Goal: Find specific page/section: Find specific page/section

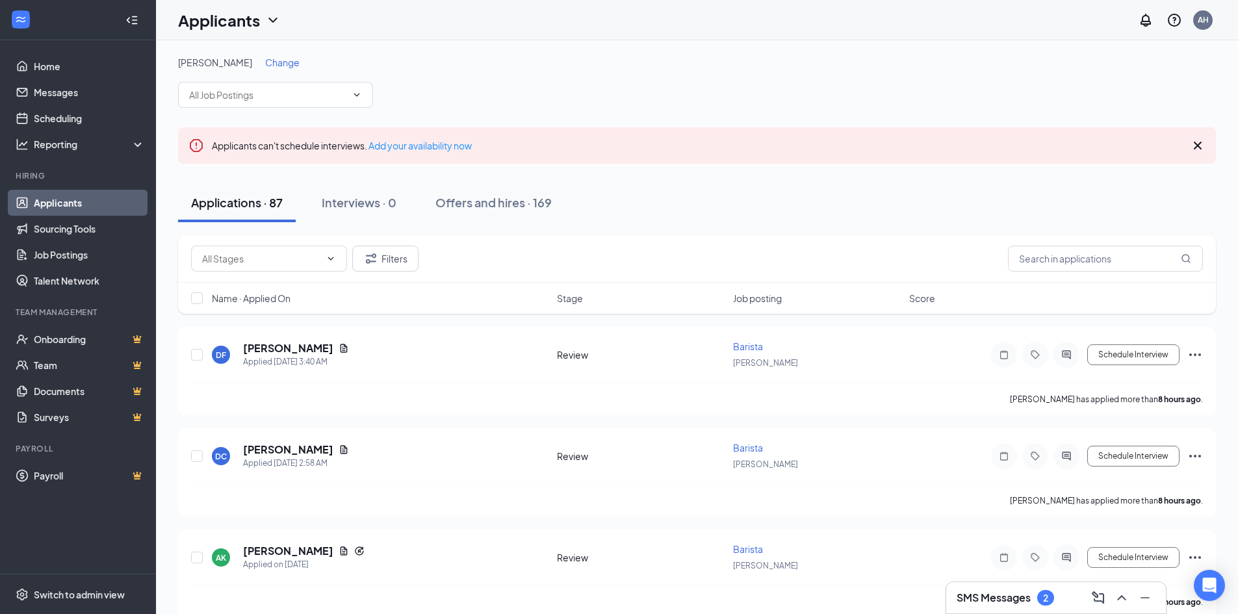
click at [1037, 603] on div "SMS Messages 2" at bounding box center [1005, 598] width 97 height 16
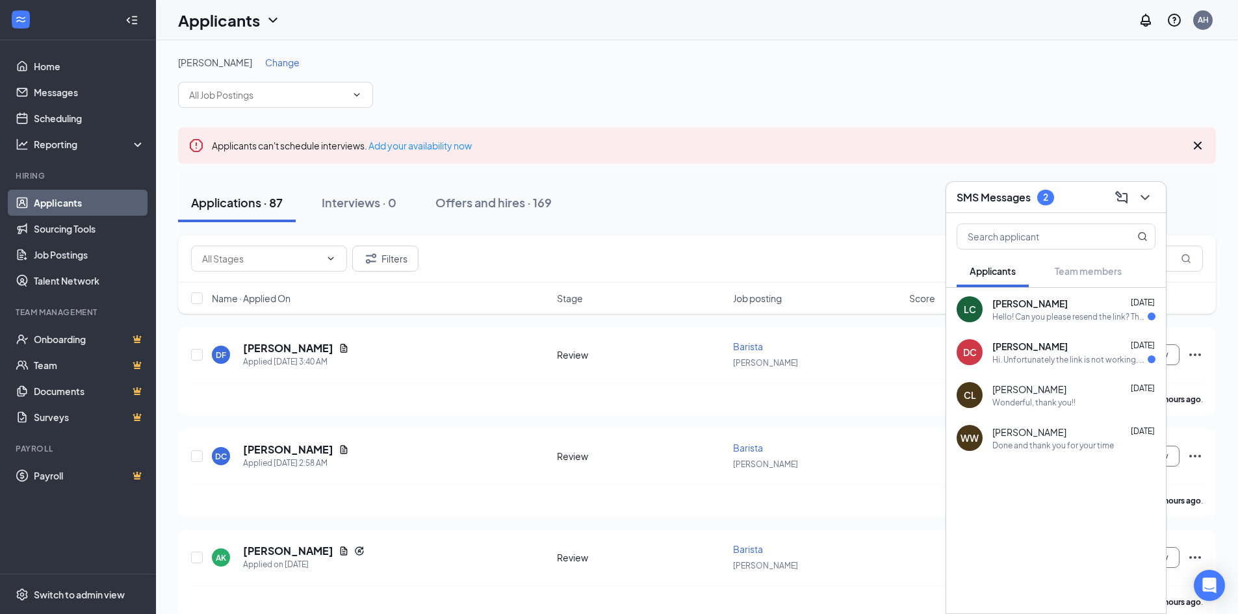
click at [1072, 356] on div "Hi. Unfortunately the link is not working. Could you please resend it? Thanks!" at bounding box center [1069, 359] width 155 height 11
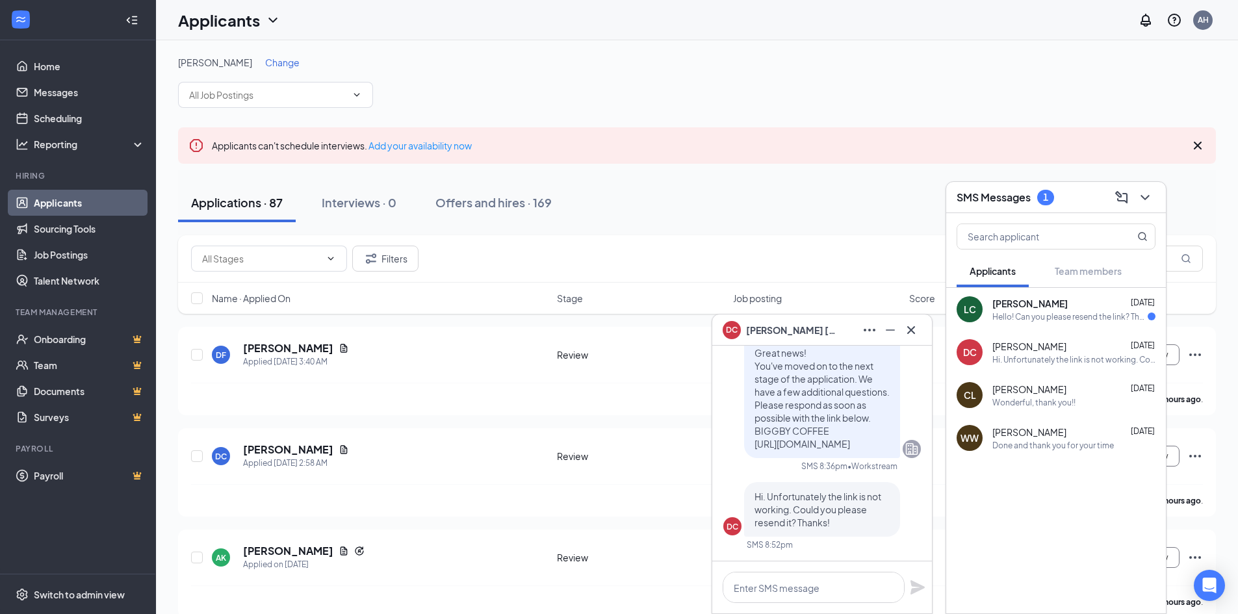
click at [1066, 311] on div "Hello! Can you please resend the link? Thank you!" at bounding box center [1069, 316] width 155 height 11
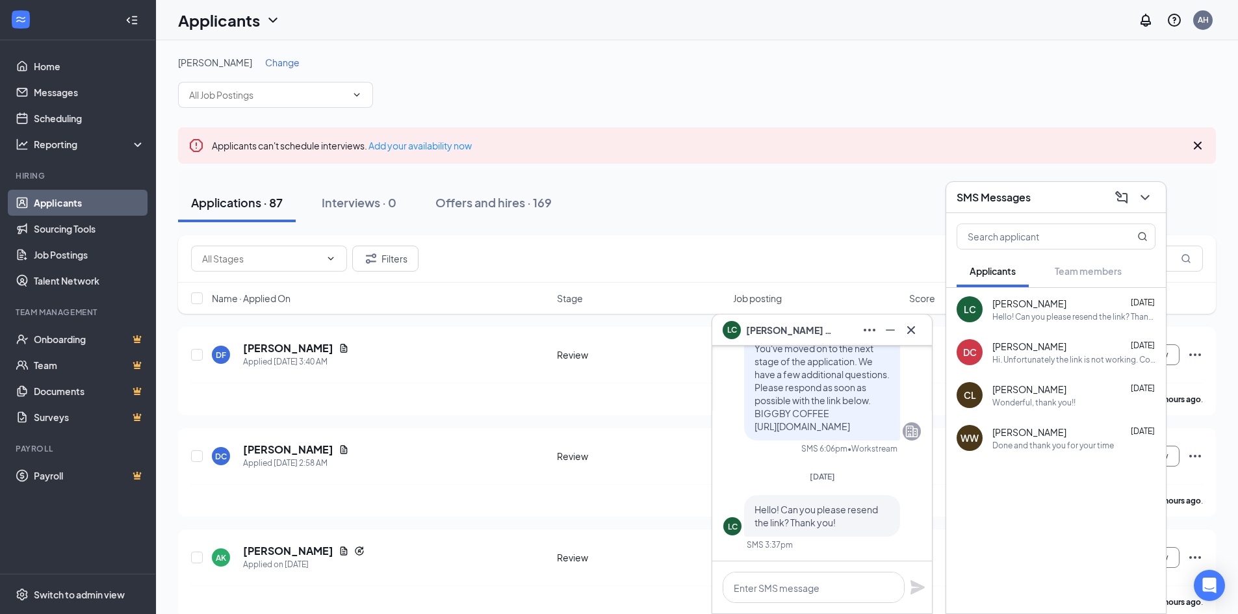
click at [982, 71] on div "[PERSON_NAME] Change" at bounding box center [697, 82] width 1038 height 52
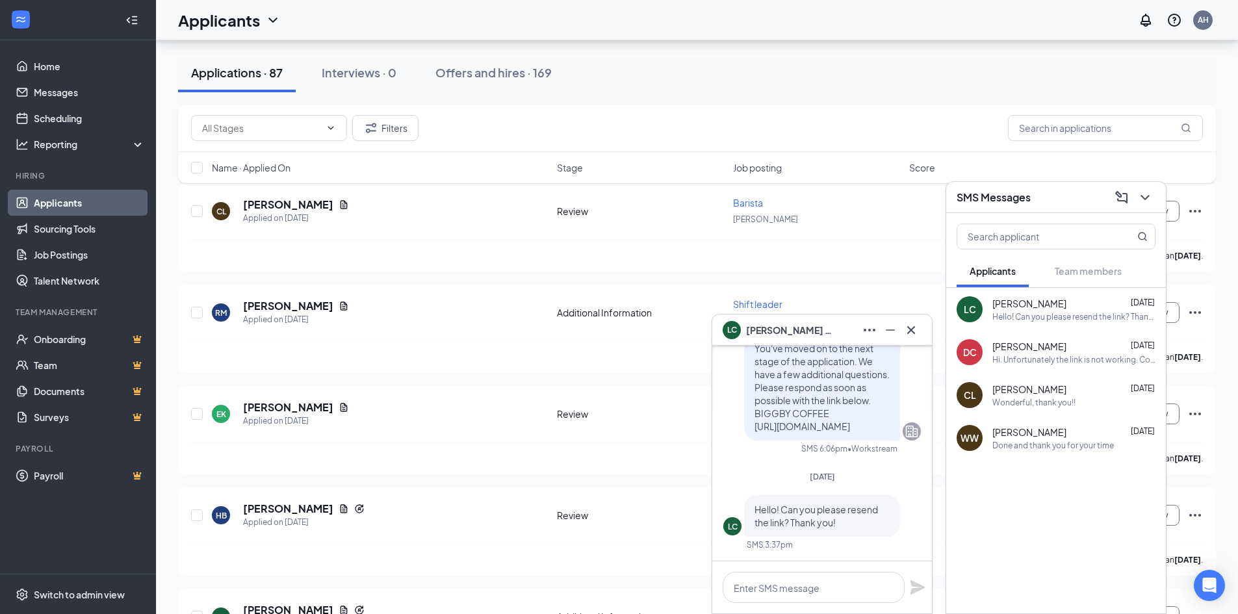
scroll to position [1885, 0]
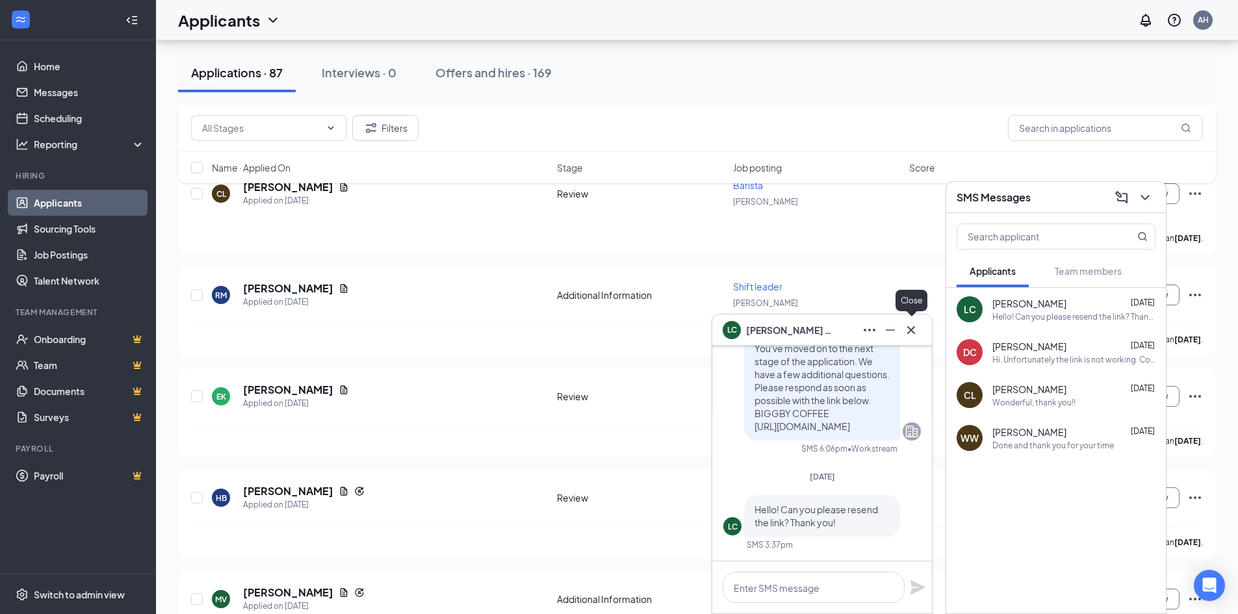
click at [911, 332] on icon "Cross" at bounding box center [911, 330] width 16 height 16
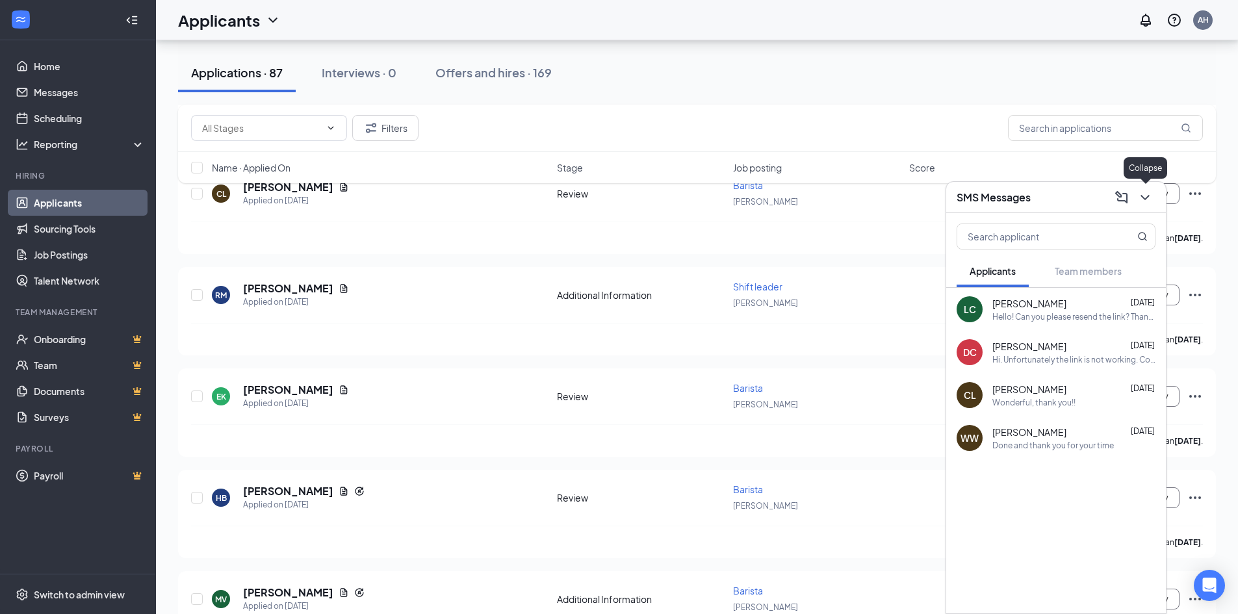
click at [1146, 203] on icon "ChevronDown" at bounding box center [1145, 198] width 16 height 16
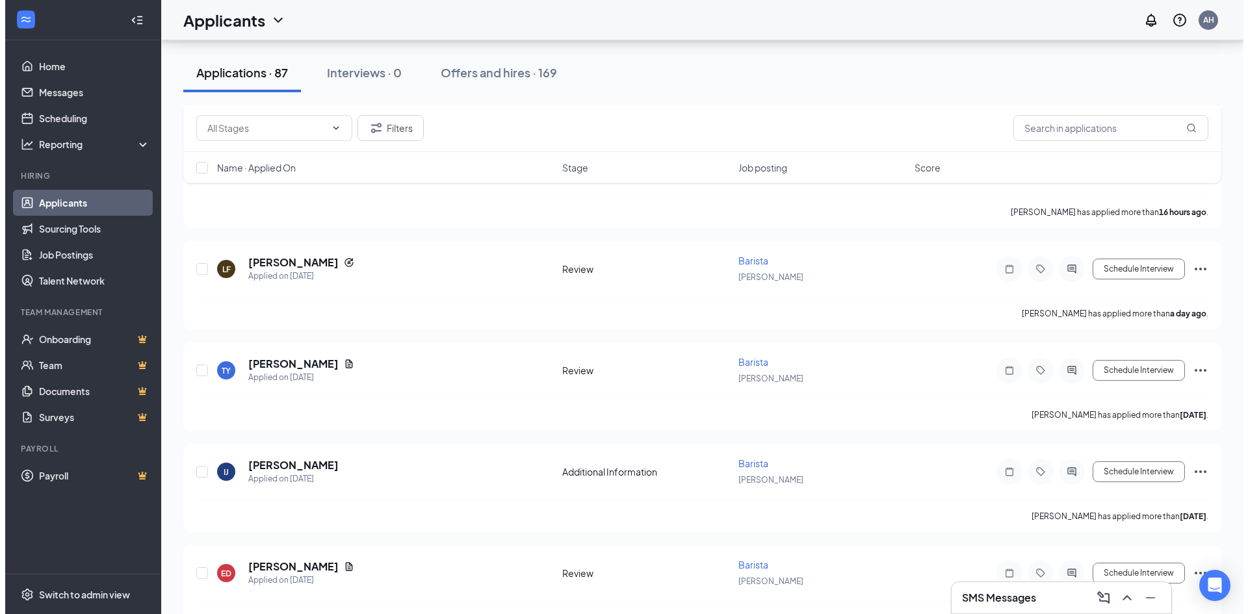
scroll to position [0, 0]
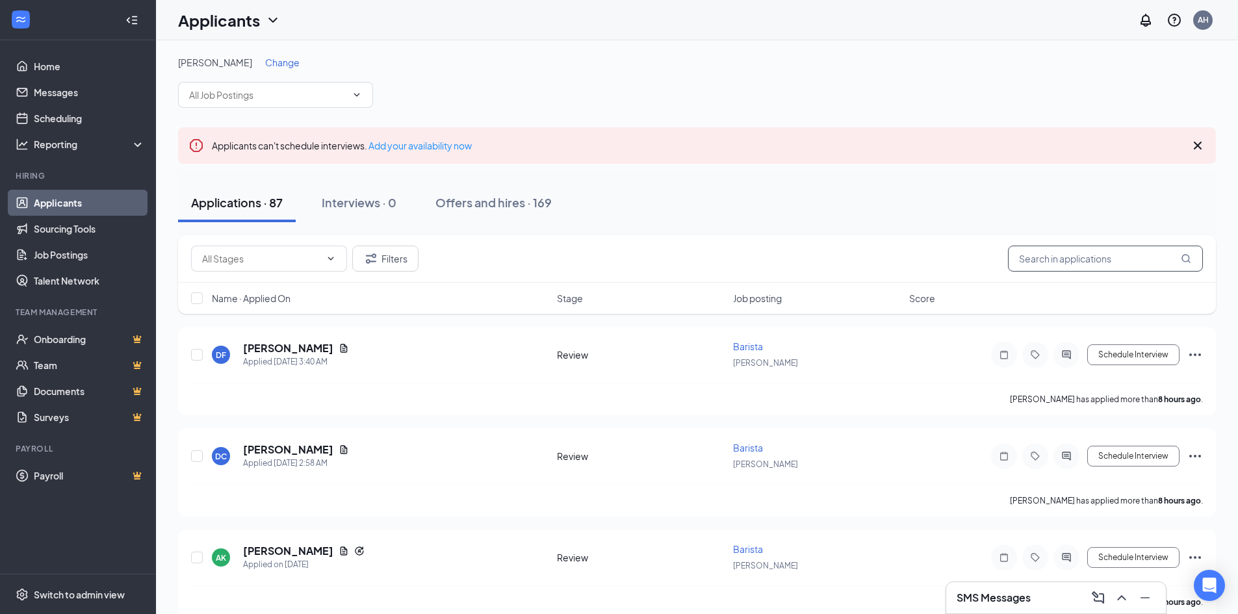
click at [1089, 262] on input "text" at bounding box center [1105, 259] width 195 height 26
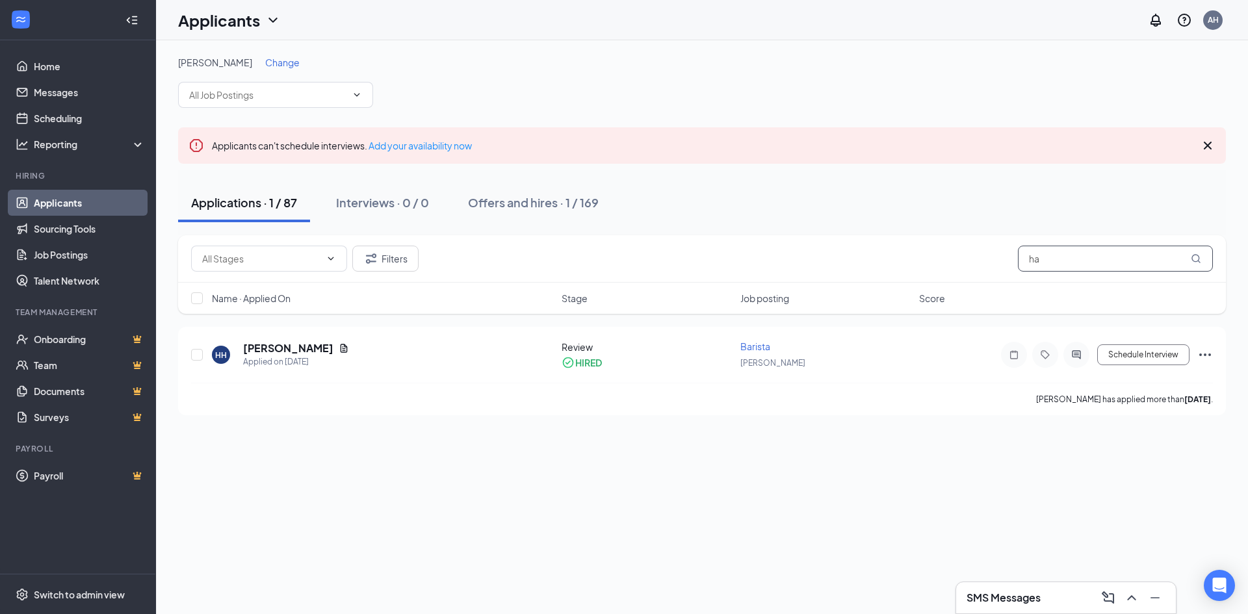
type input "h"
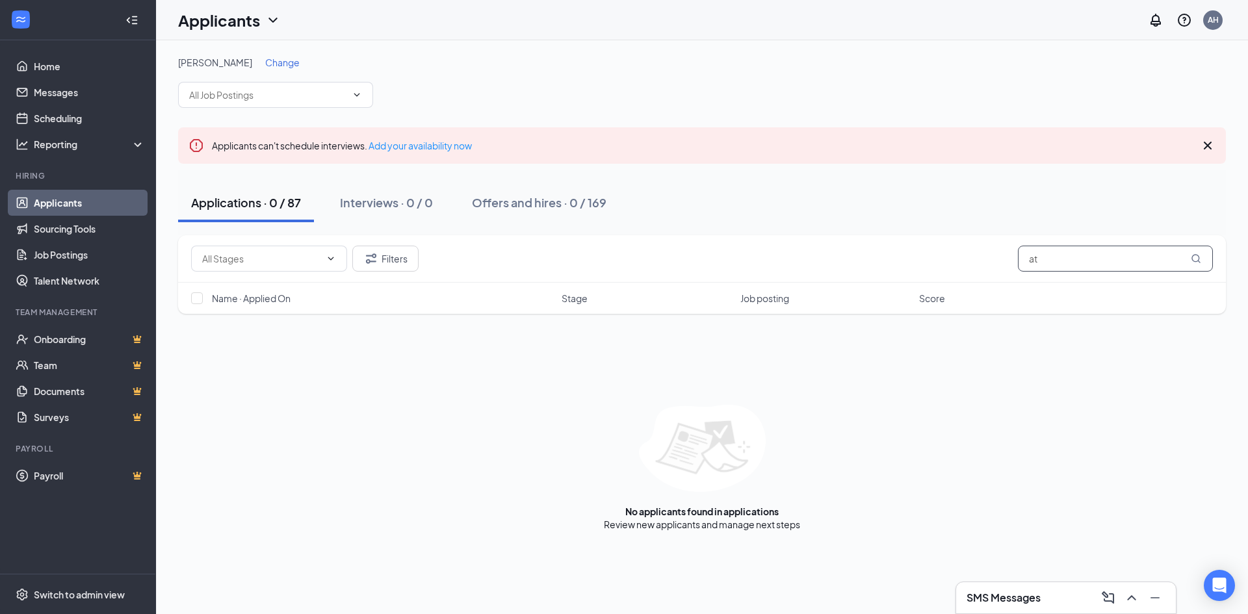
type input "a"
type input "b"
